Goal: Task Accomplishment & Management: Manage account settings

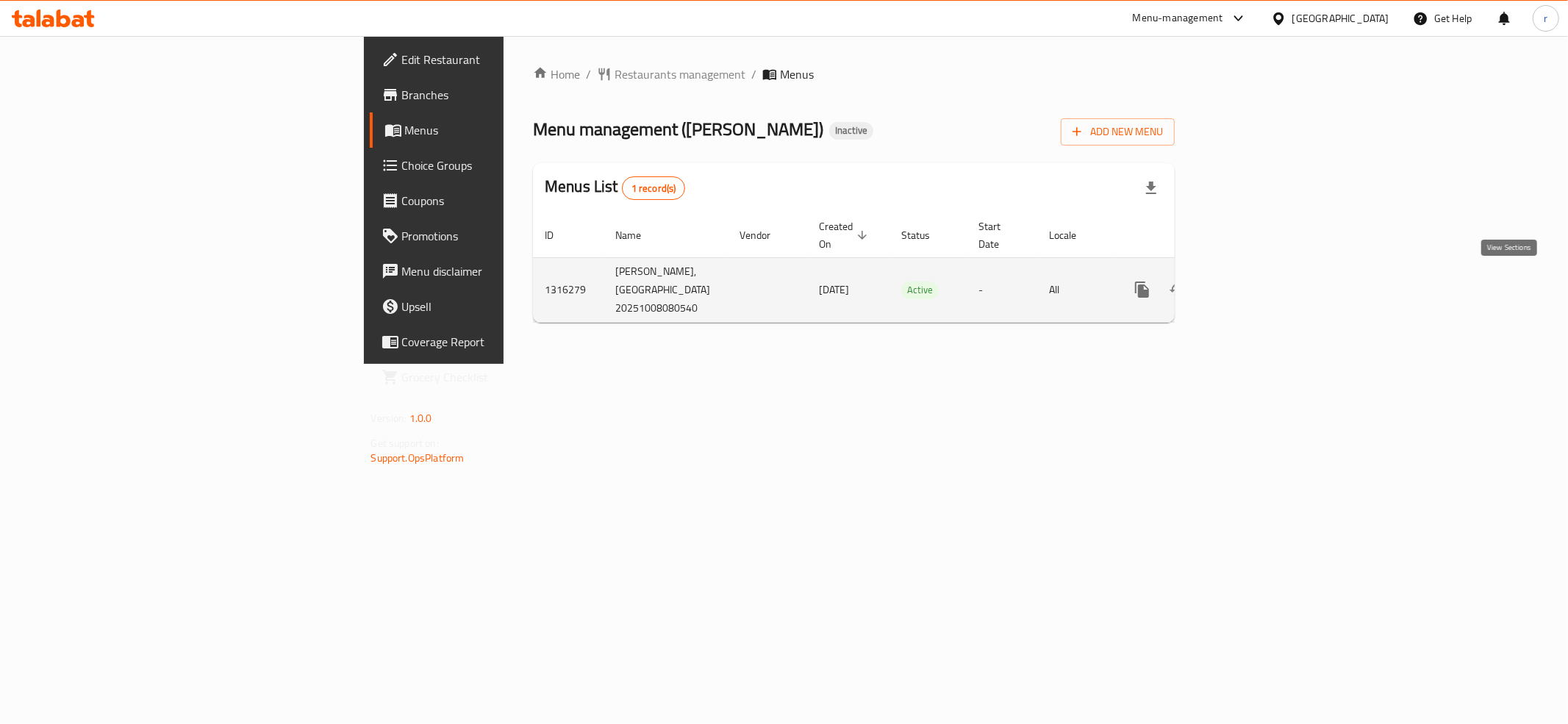
click at [1266, 297] on link "enhanced table" at bounding box center [1249, 290] width 36 height 36
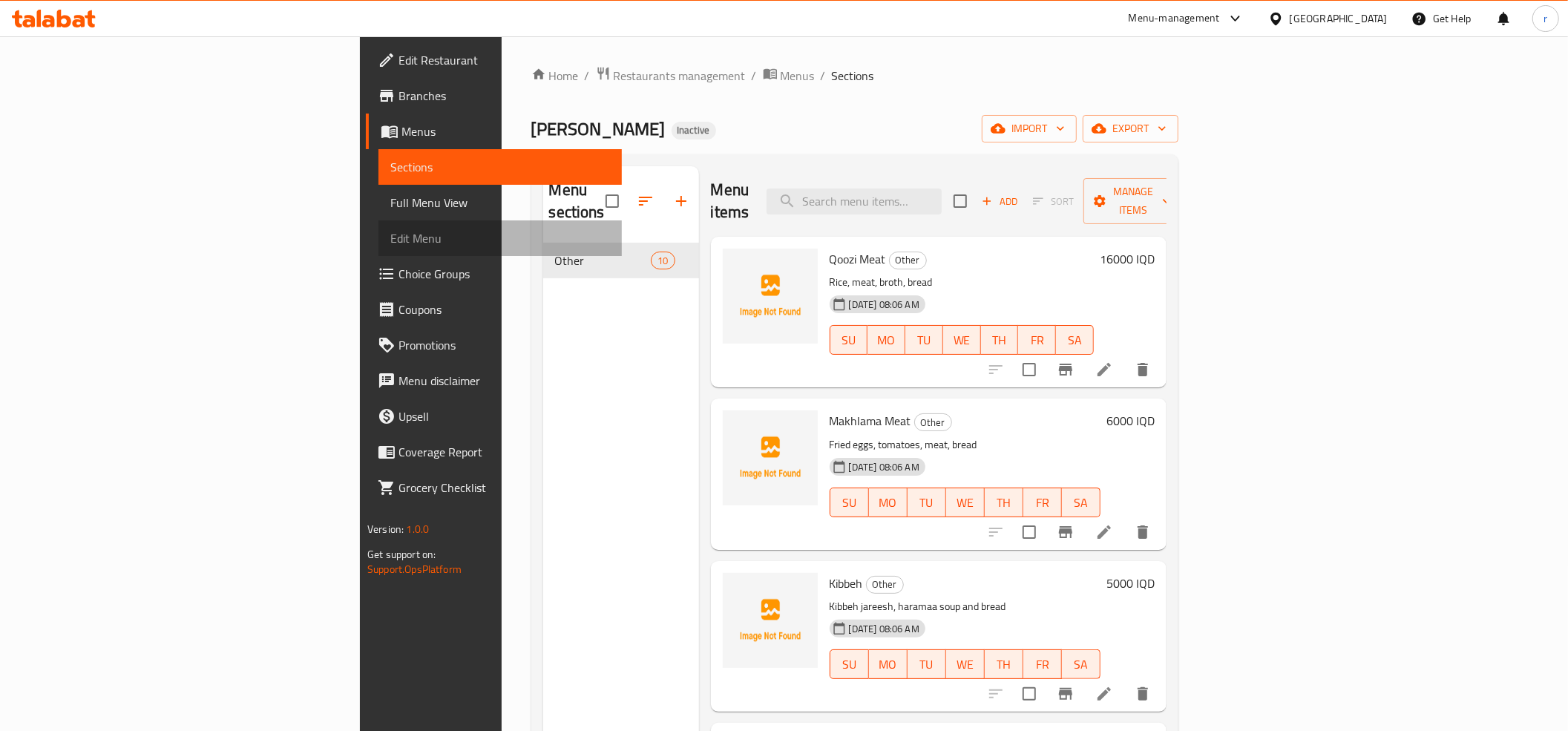
click at [391, 234] on span "Edit Menu" at bounding box center [501, 238] width 220 height 18
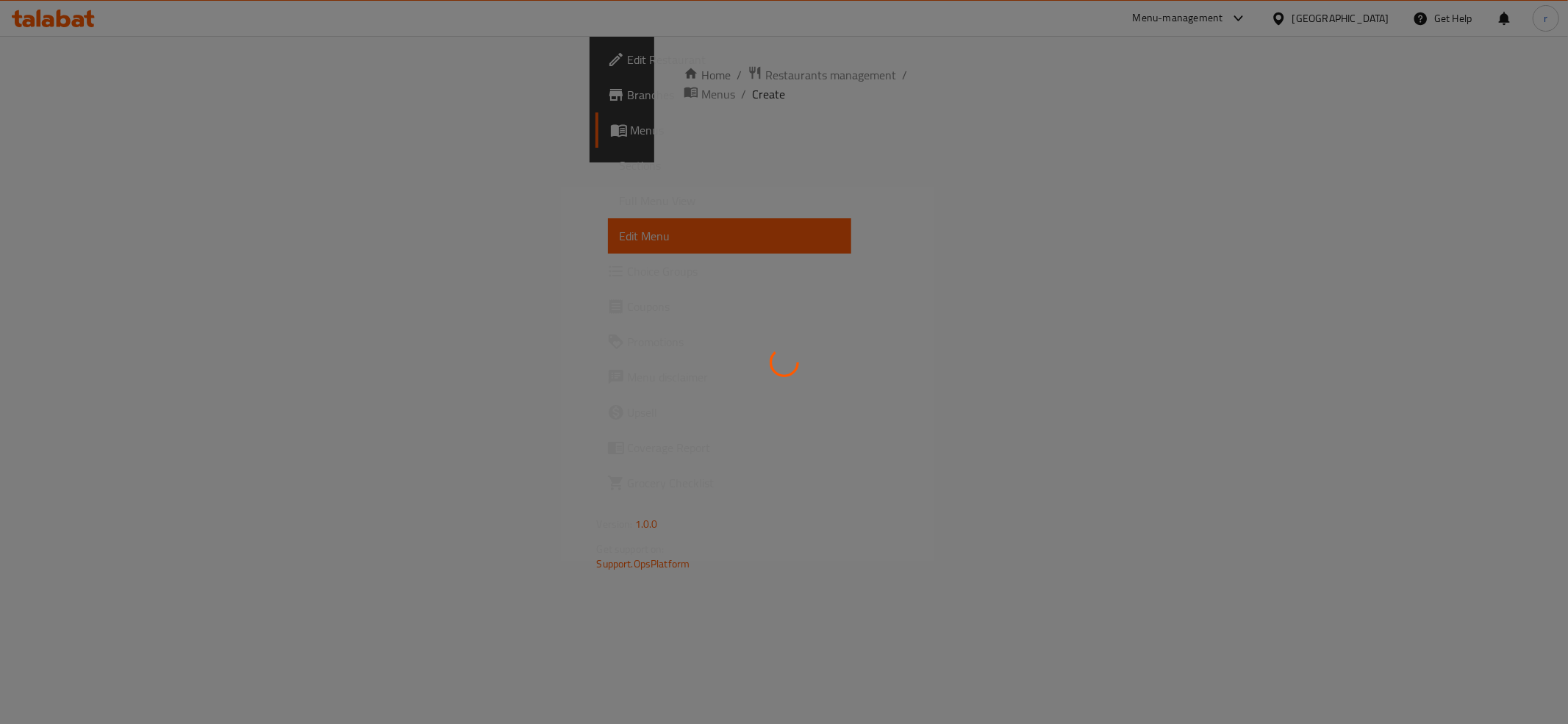
click at [147, 127] on div at bounding box center [784, 362] width 1568 height 724
click at [154, 128] on div at bounding box center [784, 362] width 1568 height 724
click at [59, 132] on div at bounding box center [784, 362] width 1568 height 724
click at [59, 128] on div at bounding box center [784, 362] width 1568 height 724
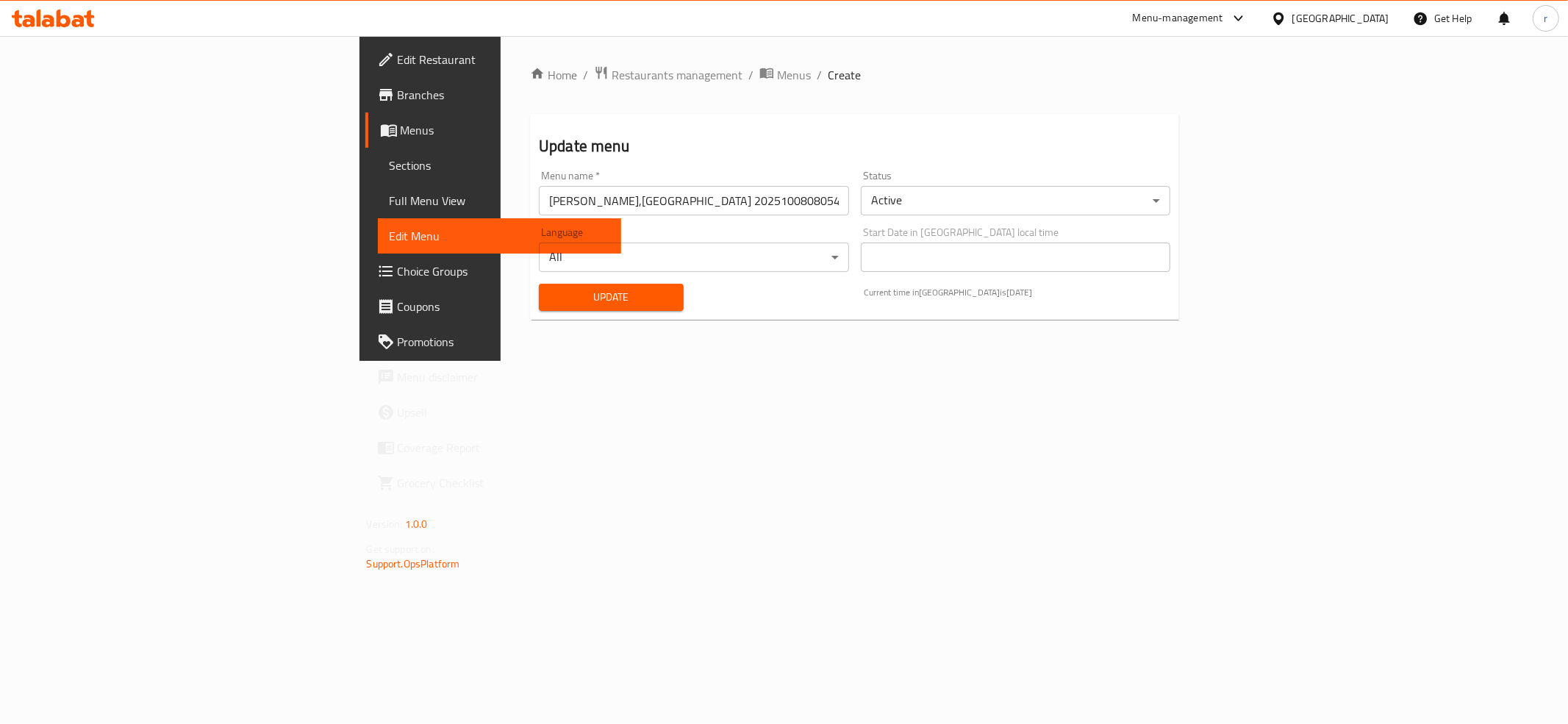
click at [400, 128] on span "Menus" at bounding box center [505, 130] width 209 height 18
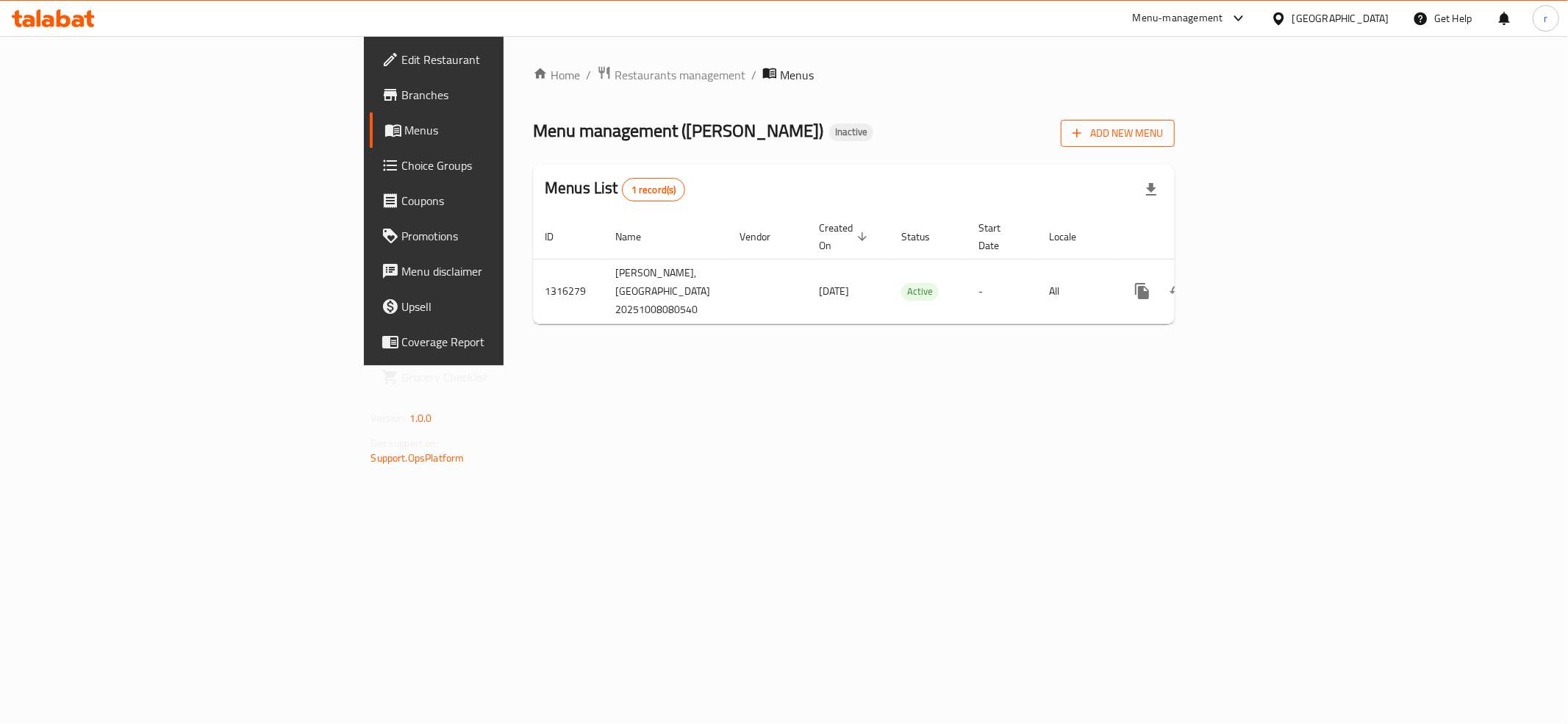
click at [1163, 141] on span "Add New Menu" at bounding box center [1118, 133] width 90 height 19
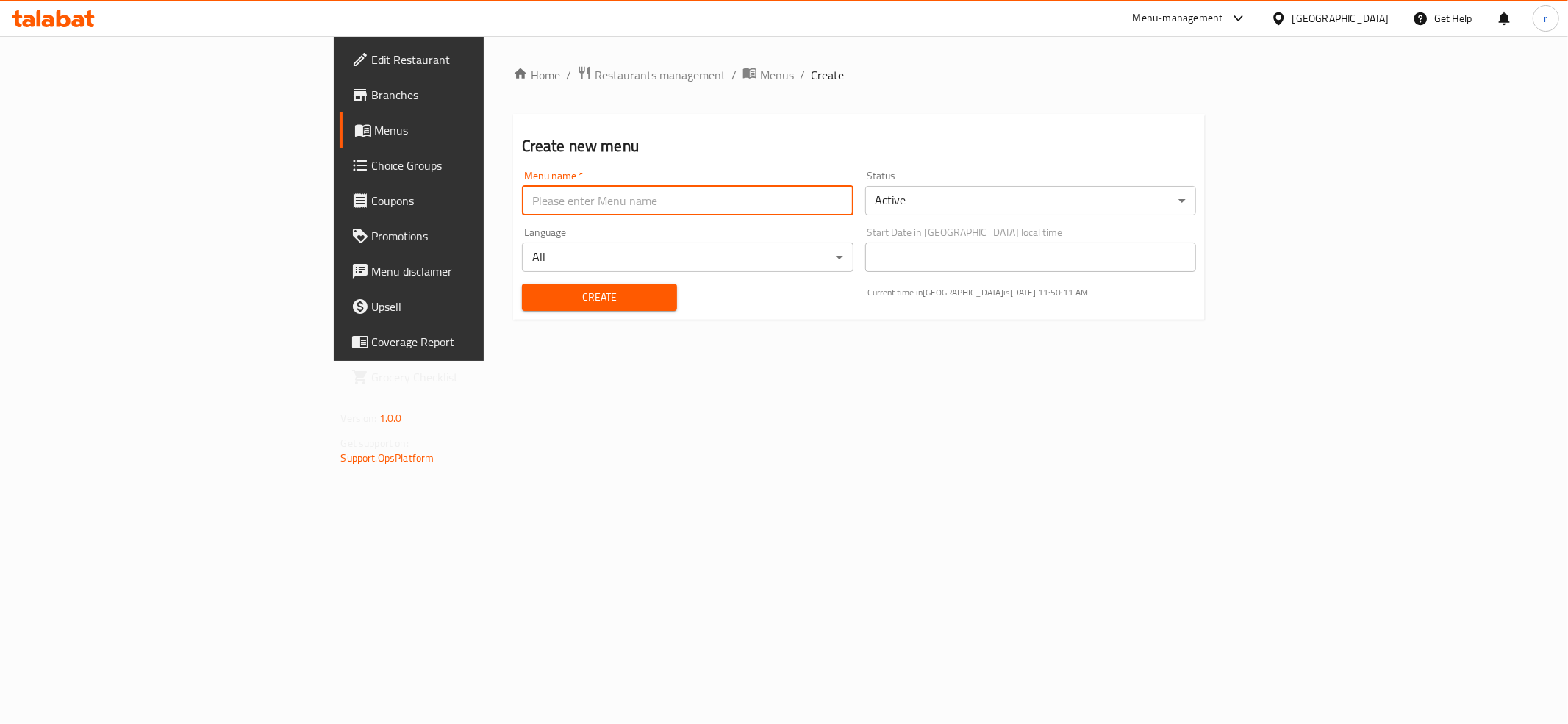
click at [522, 201] on input "text" at bounding box center [688, 200] width 332 height 29
click at [522, 194] on input "tem" at bounding box center [688, 200] width 332 height 29
type input "teem"
click at [534, 302] on span "Create" at bounding box center [599, 298] width 132 height 19
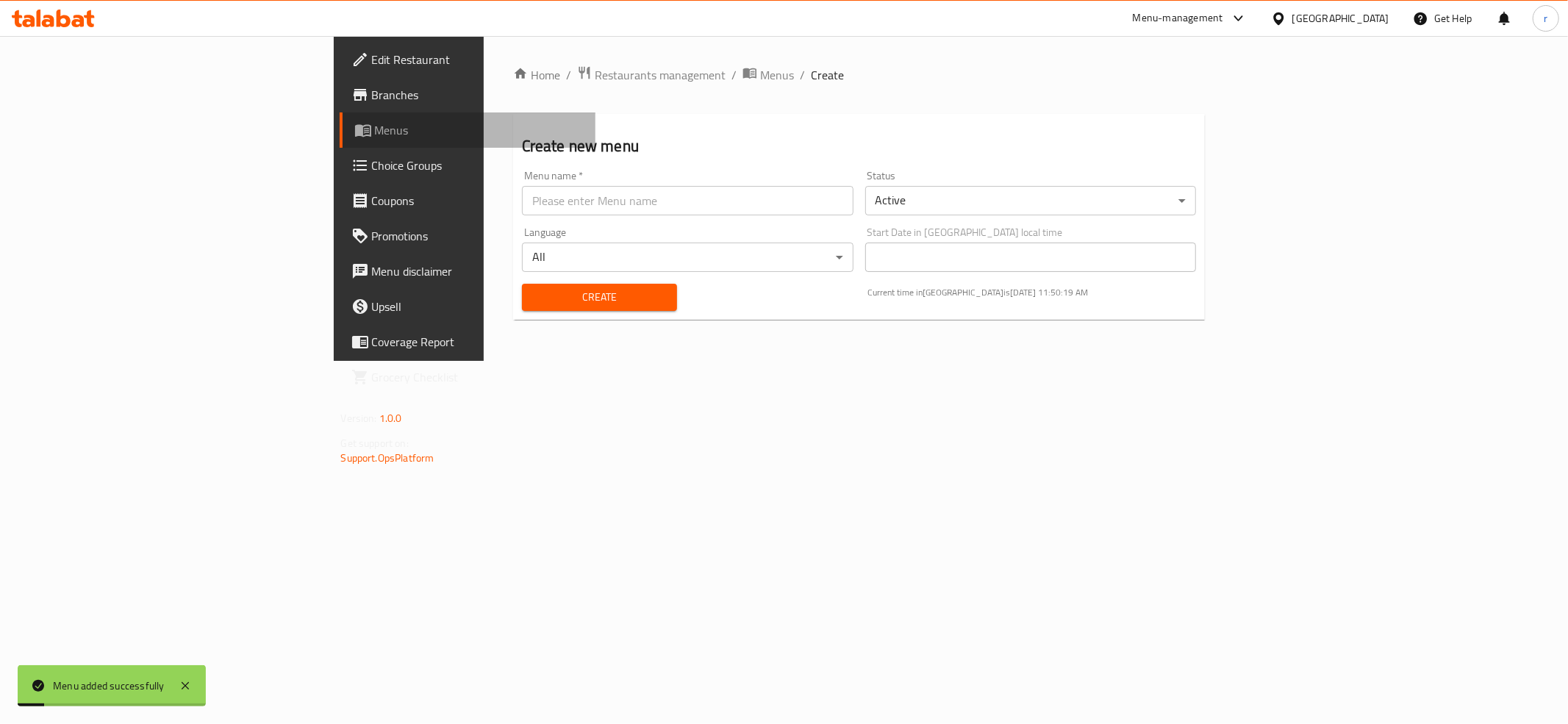
click at [375, 128] on span "Menus" at bounding box center [479, 130] width 209 height 18
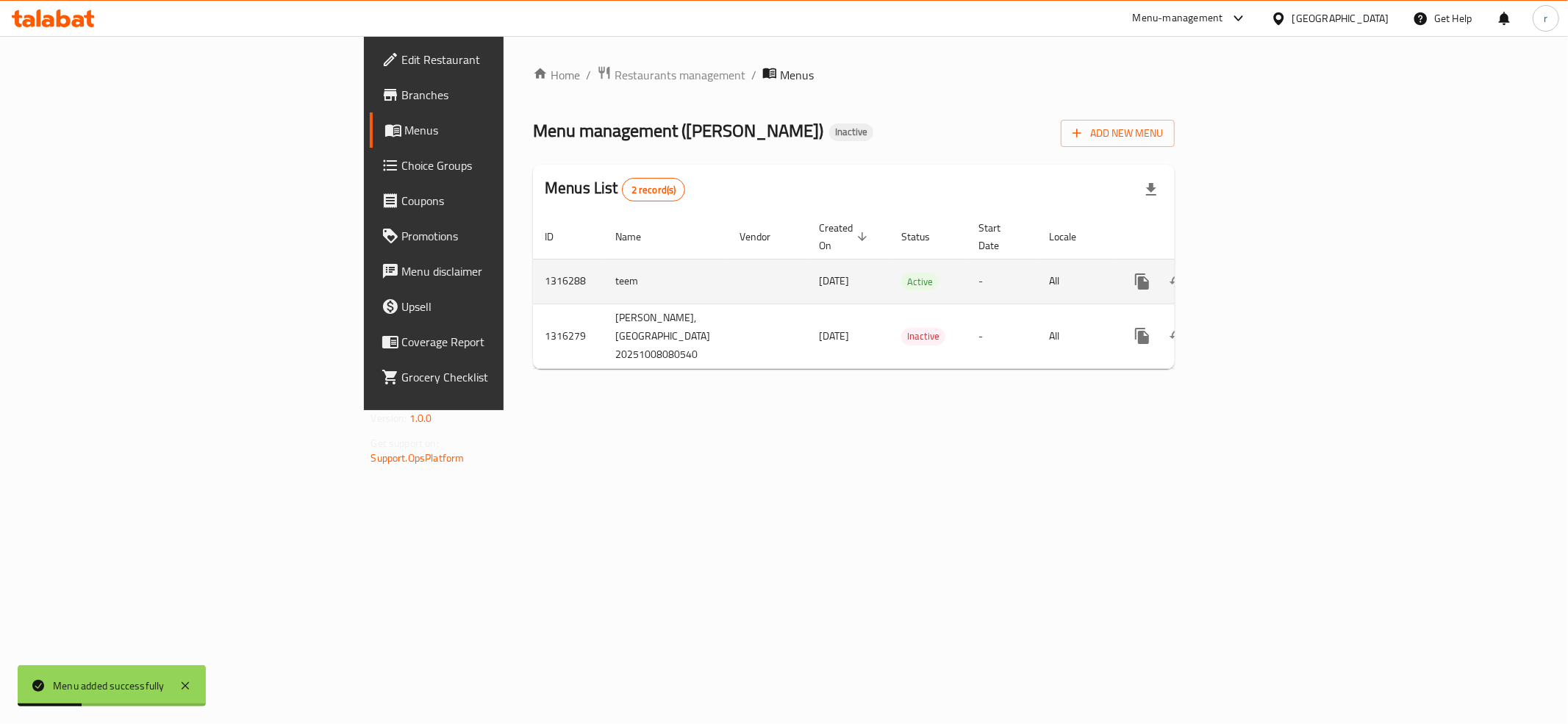
click at [1255, 275] on icon "enhanced table" at bounding box center [1249, 282] width 13 height 13
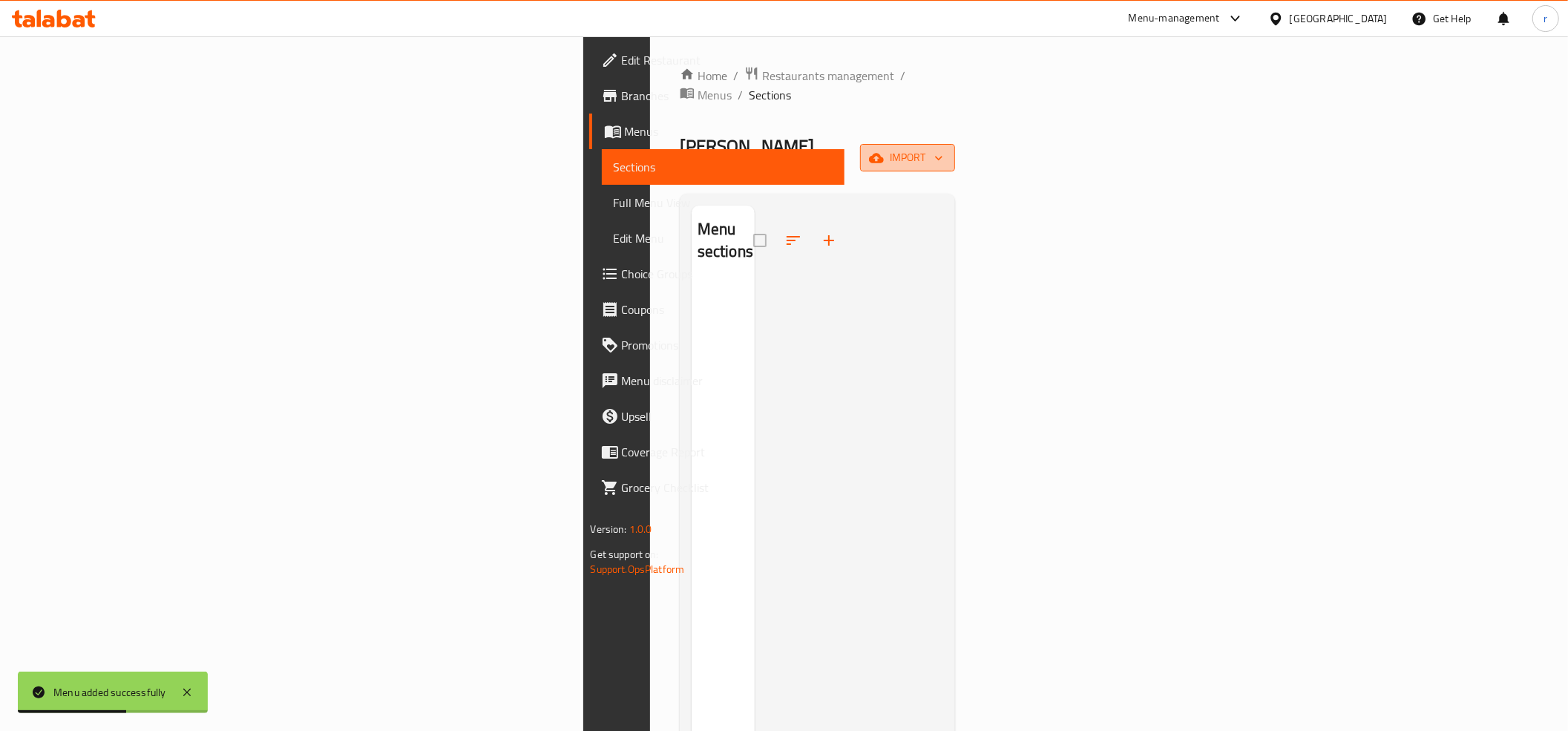
click at [943, 149] on span "import" at bounding box center [907, 158] width 71 height 19
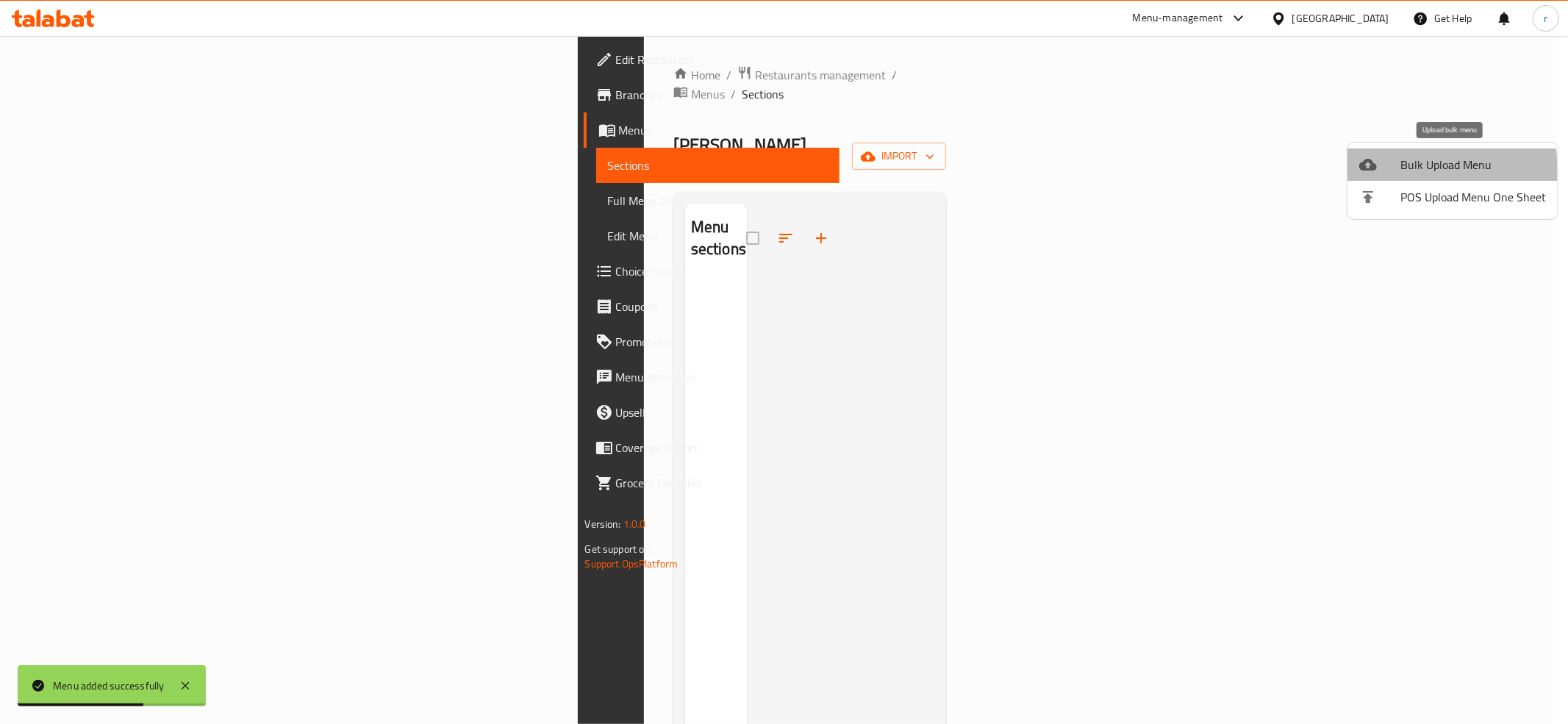
click at [1374, 171] on icon at bounding box center [1368, 164] width 18 height 18
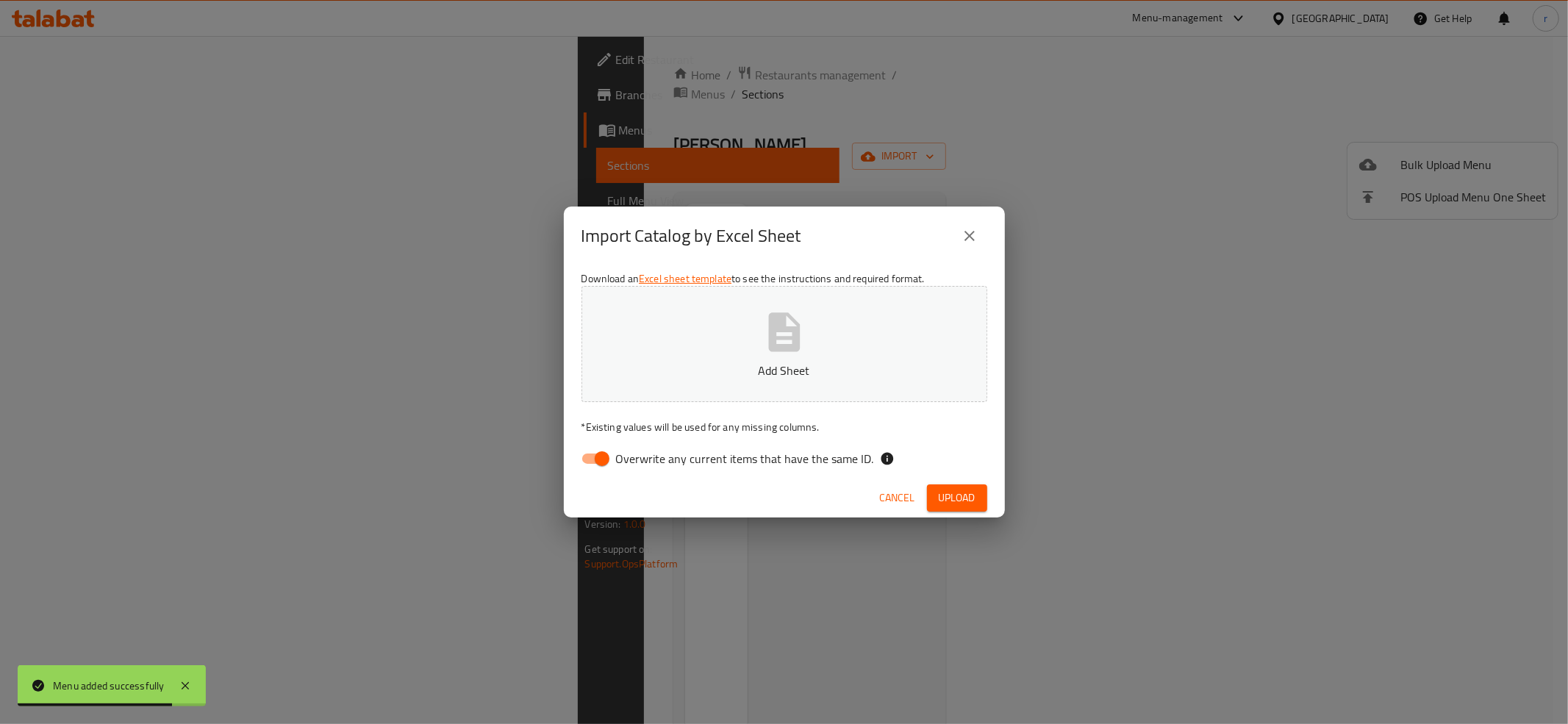
click at [589, 457] on input "Overwrite any current items that have the same ID." at bounding box center [601, 458] width 84 height 28
checkbox input "false"
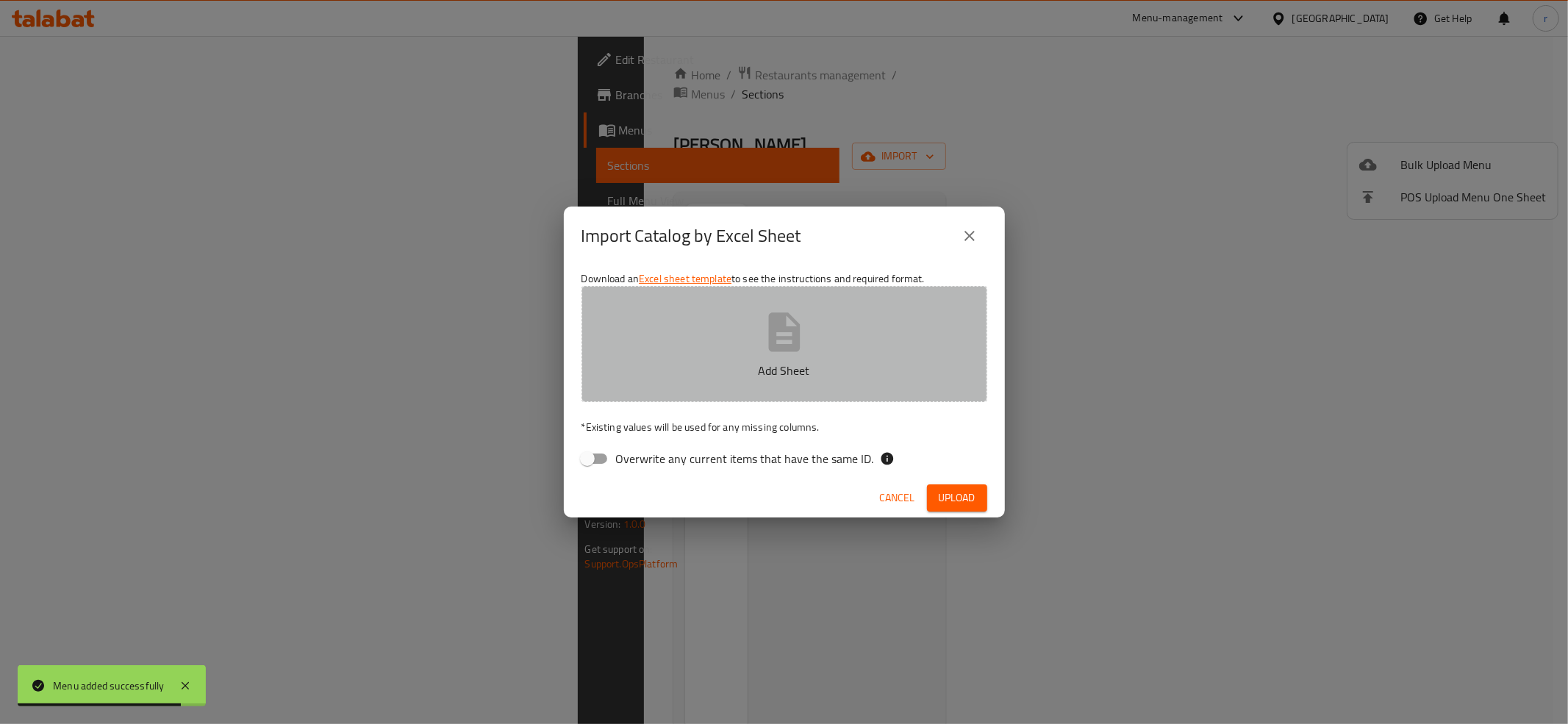
click at [619, 335] on button "Add Sheet" at bounding box center [784, 344] width 406 height 116
click at [700, 394] on button "Add Sheet" at bounding box center [784, 344] width 406 height 116
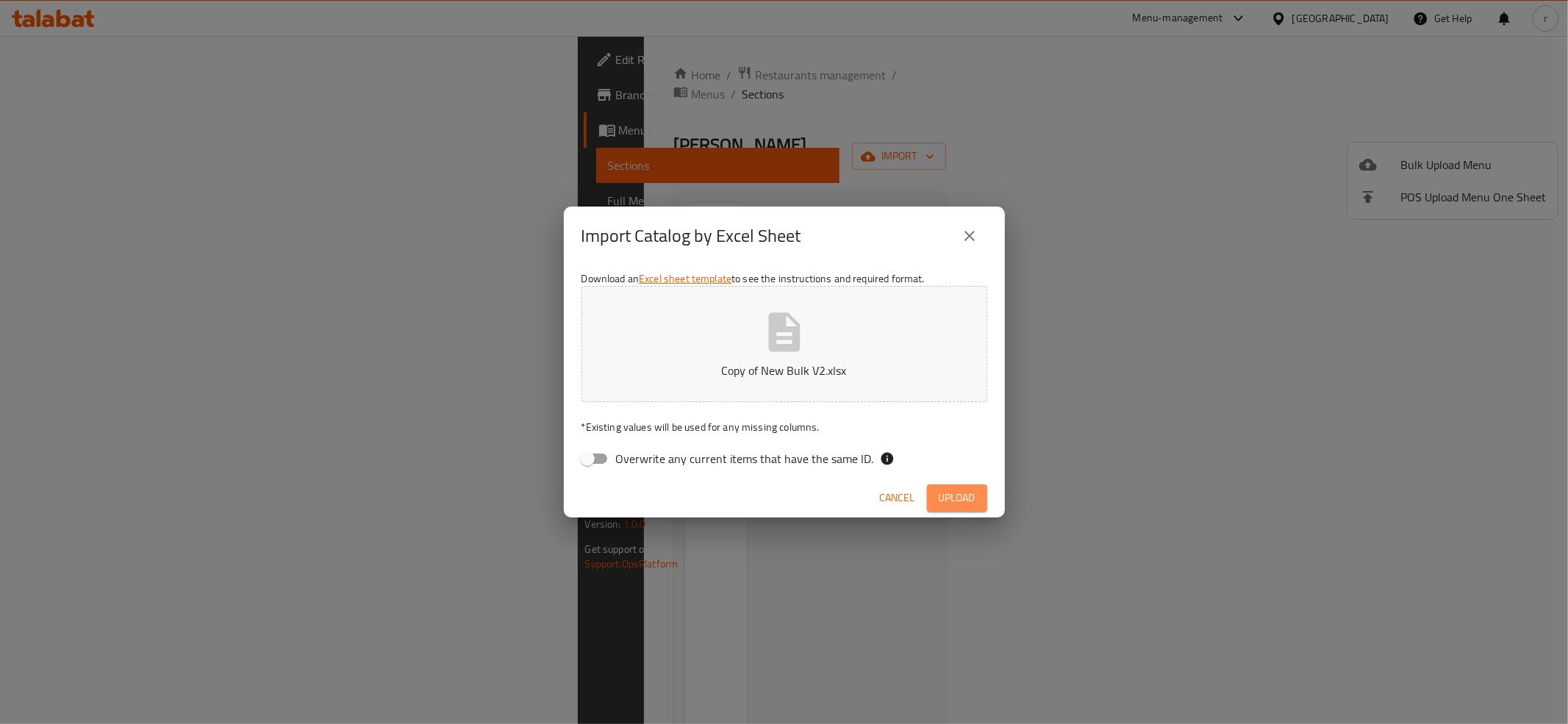
click at [957, 495] on span "Upload" at bounding box center [956, 498] width 37 height 19
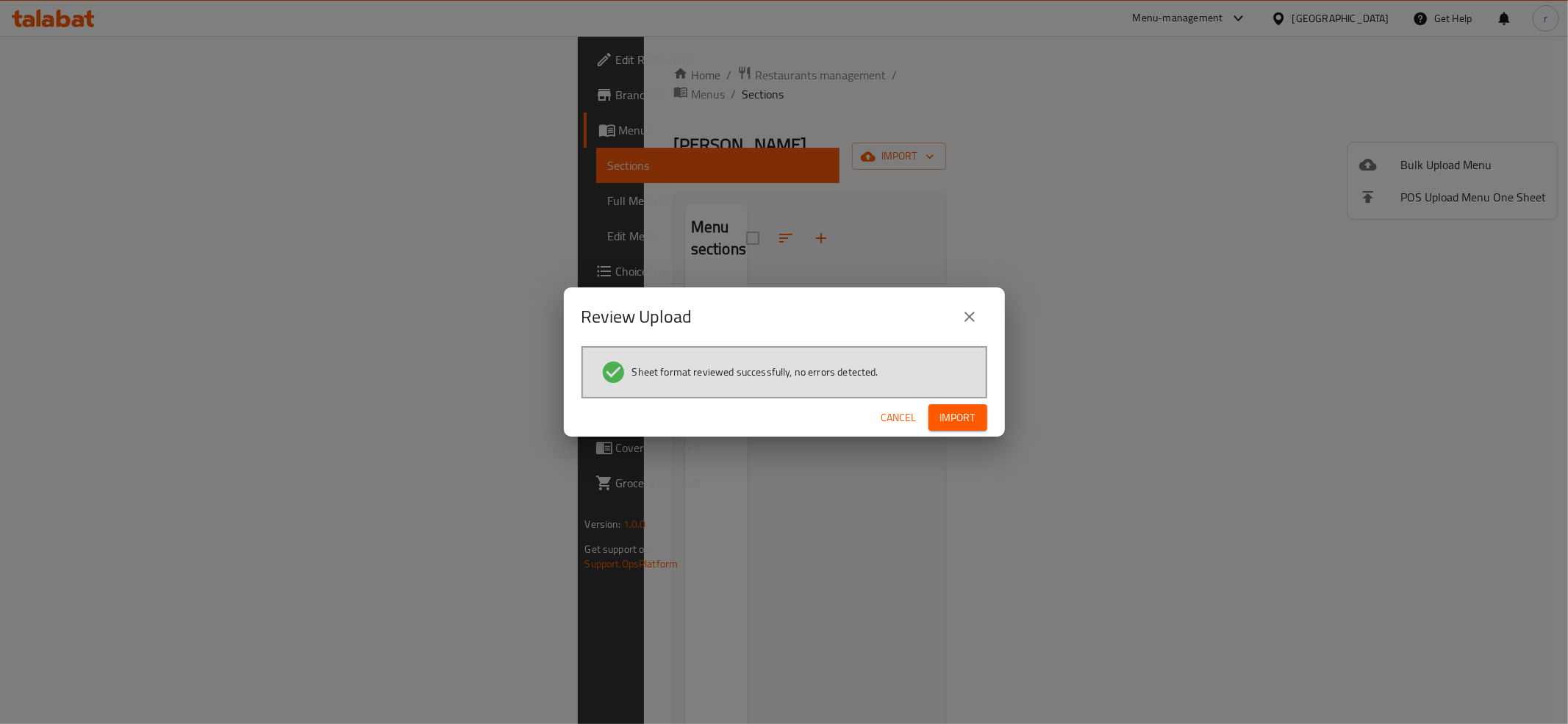
click at [970, 401] on div "Cancel Import" at bounding box center [784, 417] width 442 height 39
click at [975, 419] on button "Import" at bounding box center [957, 417] width 59 height 27
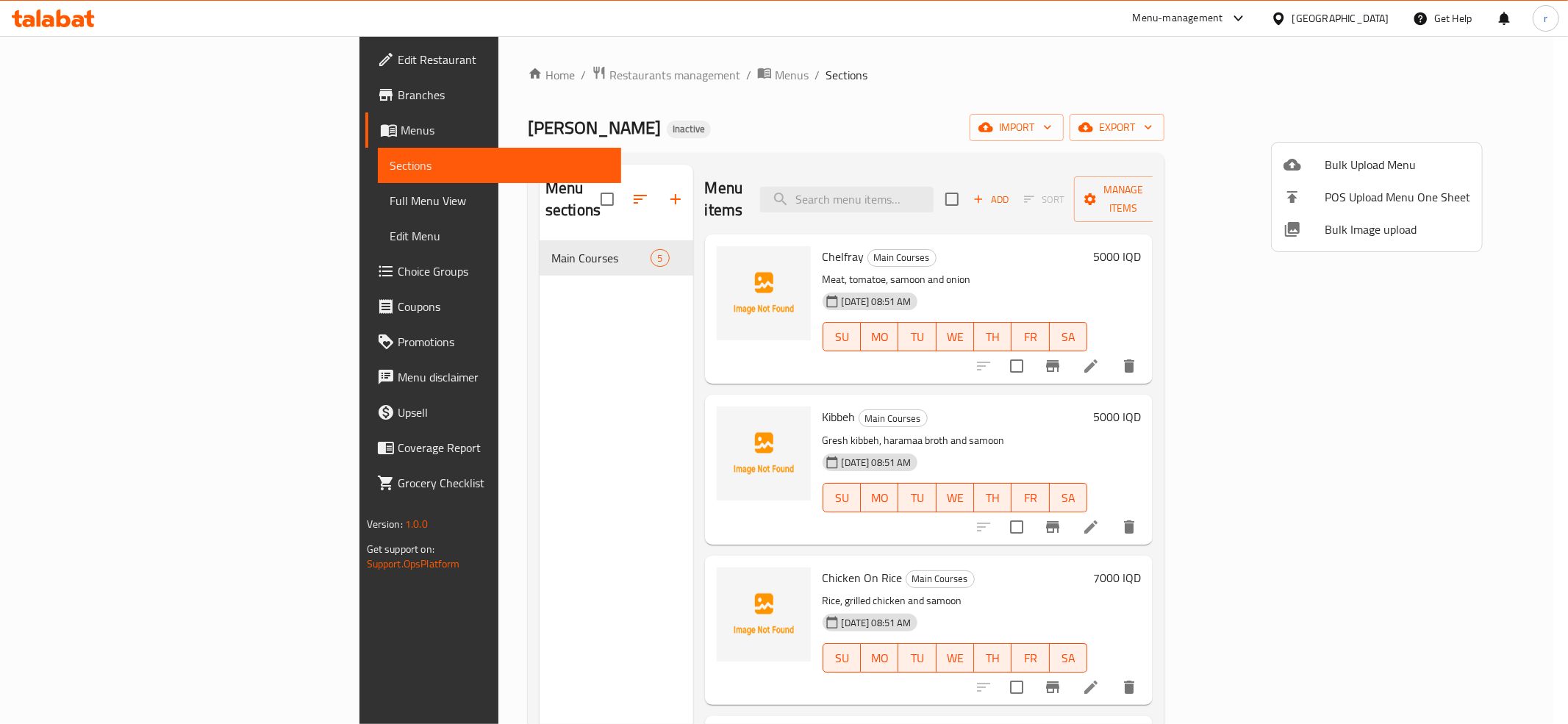
click at [62, 177] on div at bounding box center [784, 362] width 1568 height 724
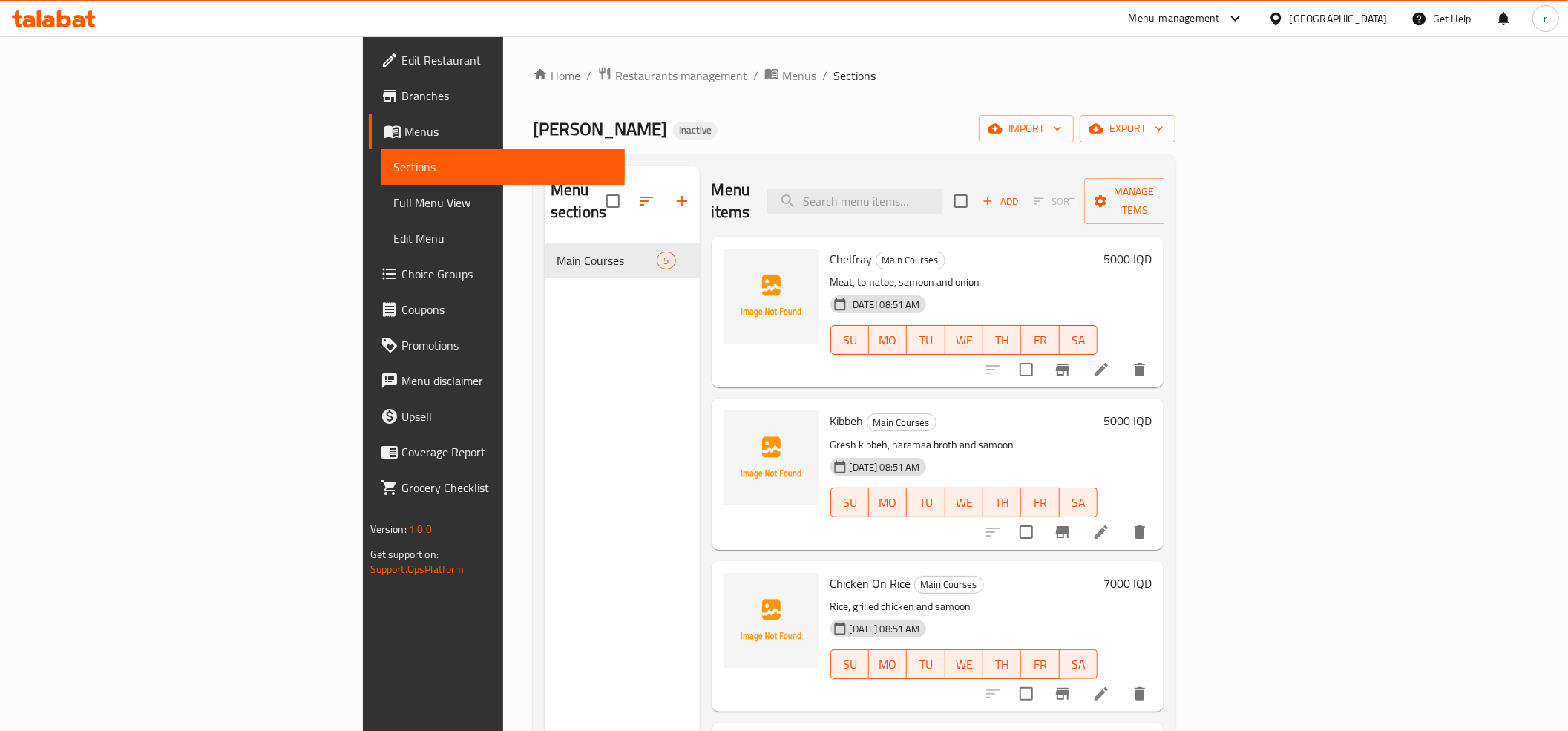
click at [393, 193] on span "Full Menu View" at bounding box center [503, 202] width 220 height 18
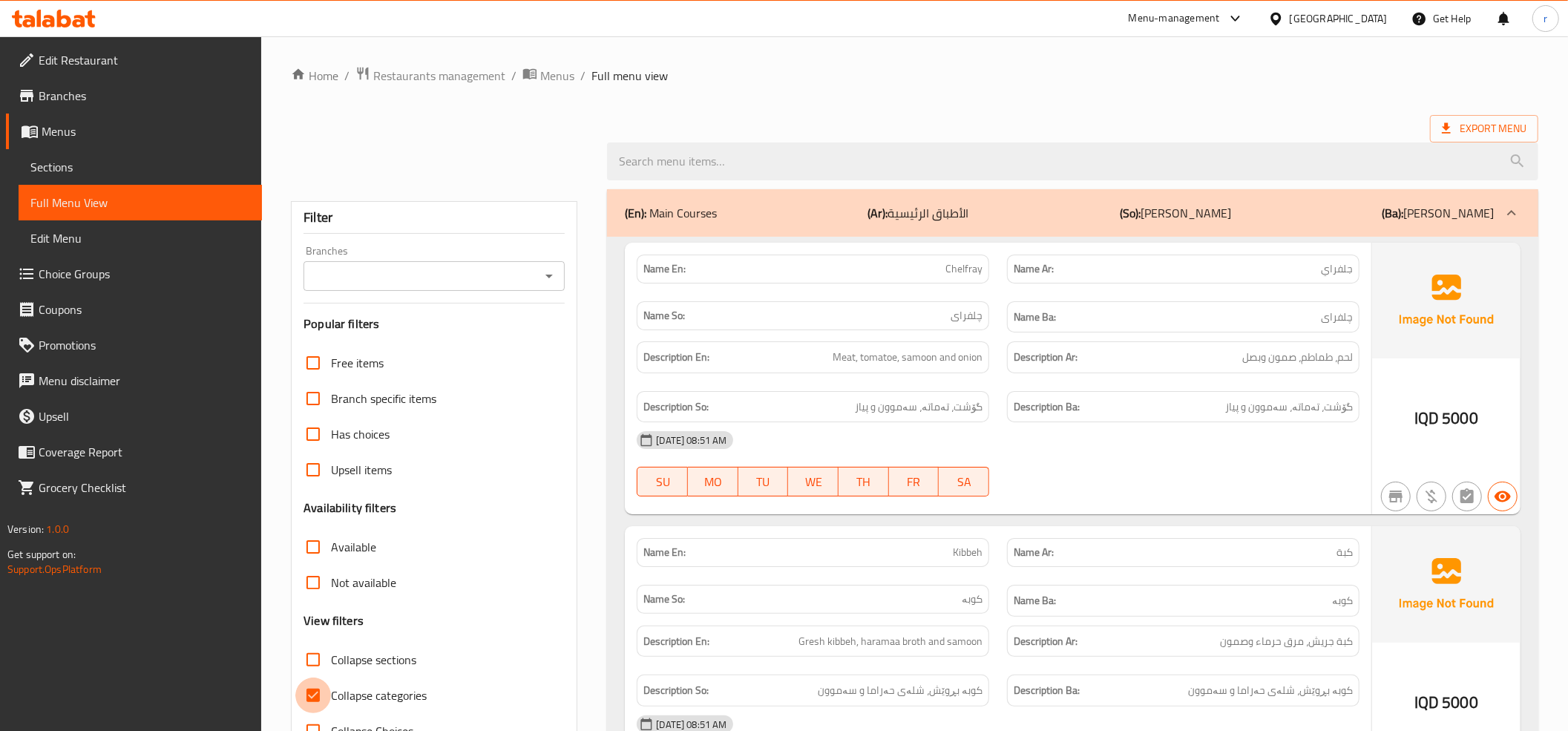
click at [319, 686] on input "Collapse categories" at bounding box center [313, 695] width 36 height 36
checkbox input "false"
click at [553, 280] on icon "Open" at bounding box center [549, 276] width 18 height 18
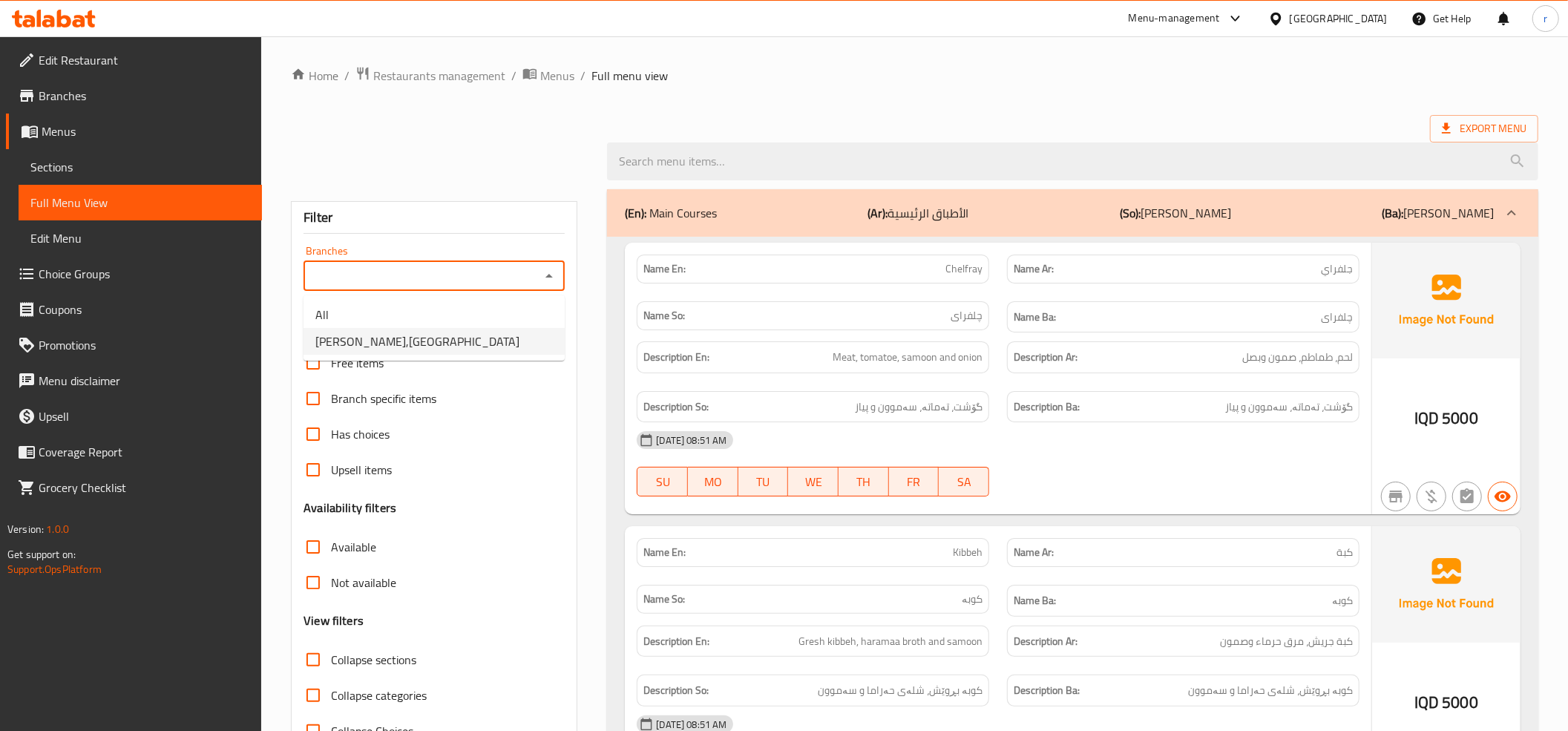
click at [531, 342] on li "[PERSON_NAME],[GEOGRAPHIC_DATA]" at bounding box center [433, 341] width 261 height 27
type input "[PERSON_NAME],[GEOGRAPHIC_DATA]"
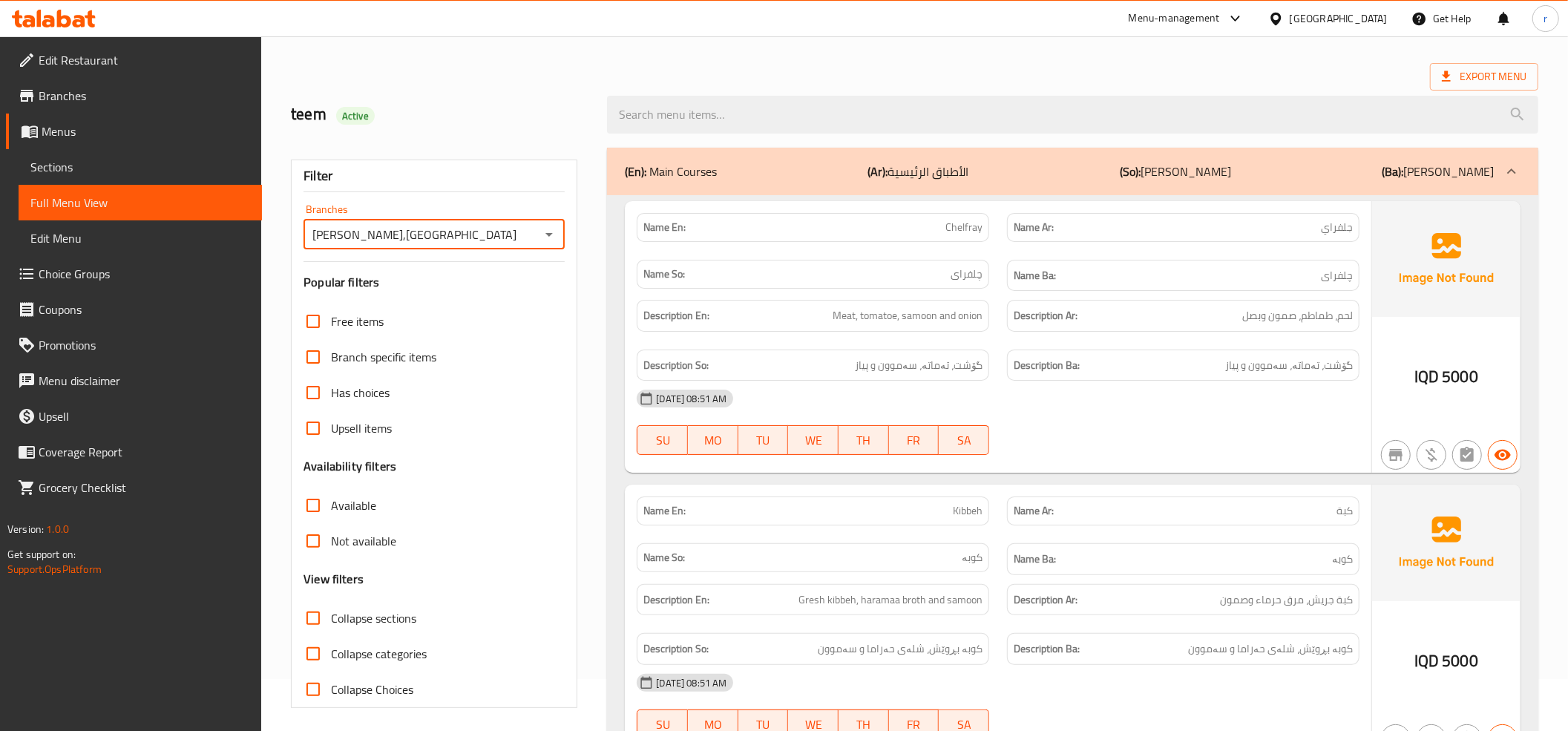
scroll to position [9, 0]
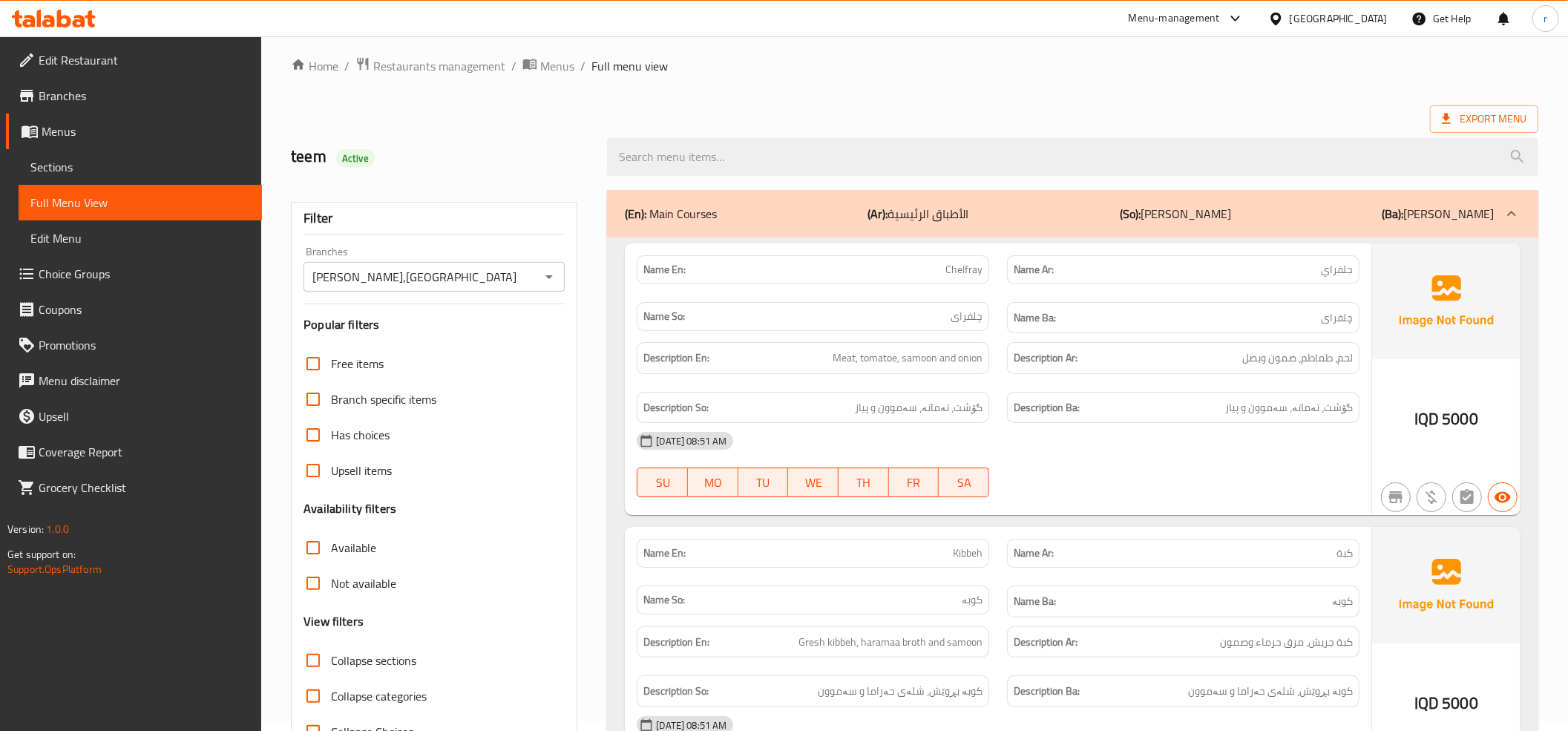
click at [55, 12] on icon at bounding box center [54, 18] width 83 height 18
